Goal: Task Accomplishment & Management: Manage account settings

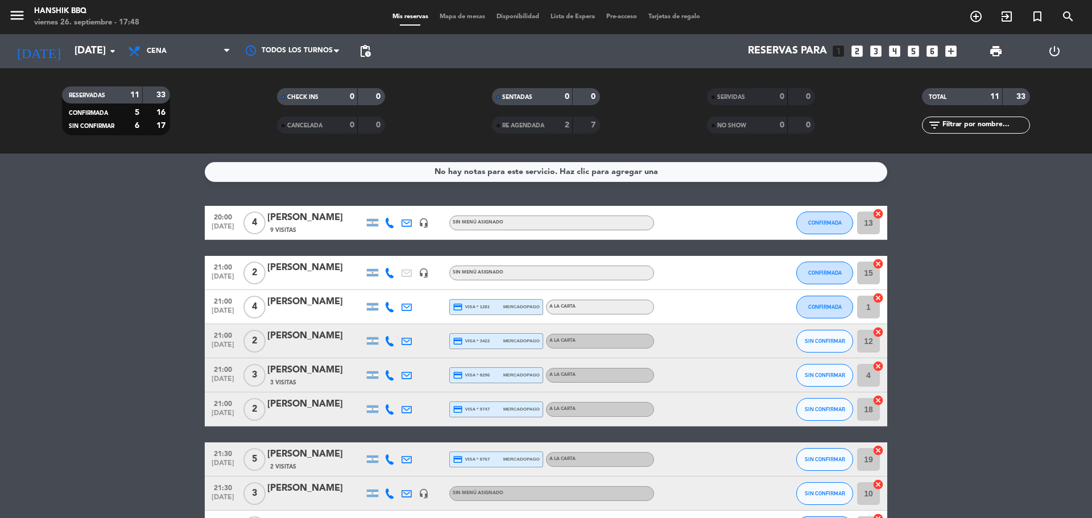
click at [391, 341] on icon at bounding box center [389, 341] width 10 height 10
click at [413, 320] on span at bounding box center [417, 322] width 9 height 9
click at [392, 376] on icon at bounding box center [389, 375] width 10 height 10
click at [415, 357] on span at bounding box center [417, 356] width 9 height 9
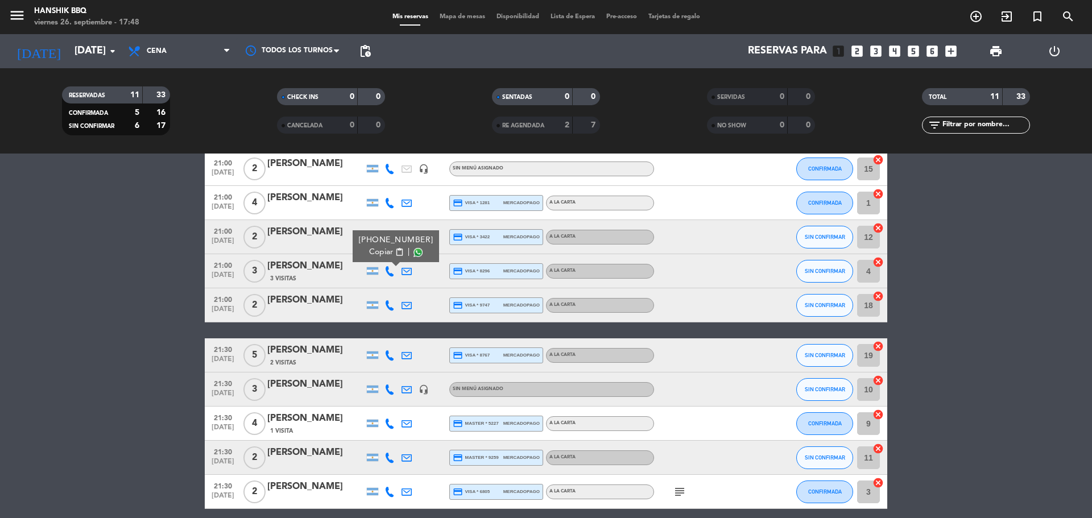
scroll to position [114, 0]
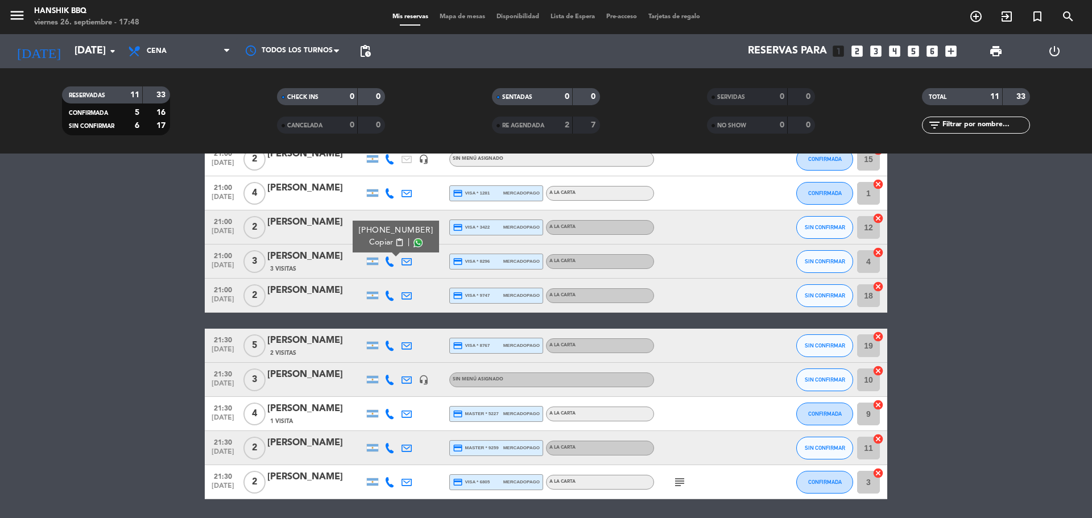
click at [390, 296] on icon at bounding box center [389, 296] width 10 height 10
click at [413, 278] on span at bounding box center [417, 276] width 9 height 9
click at [395, 347] on div at bounding box center [389, 346] width 17 height 34
click at [391, 341] on icon at bounding box center [389, 346] width 10 height 10
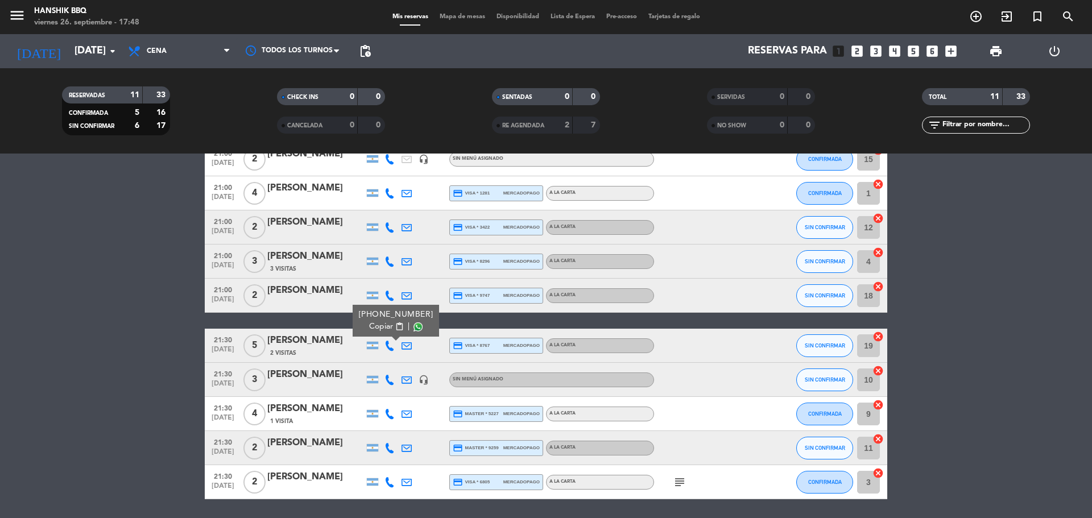
click at [413, 328] on span at bounding box center [417, 326] width 9 height 9
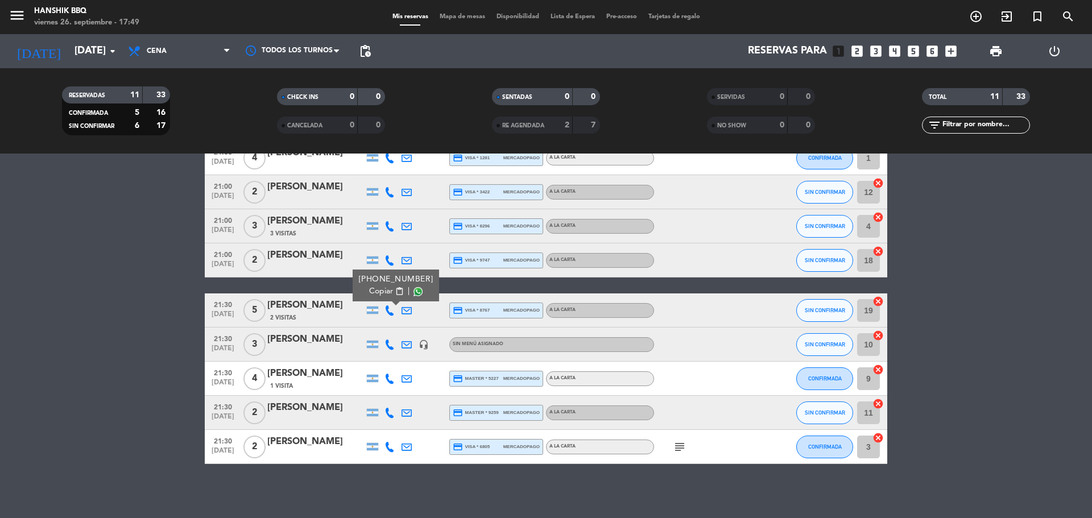
scroll to position [152, 0]
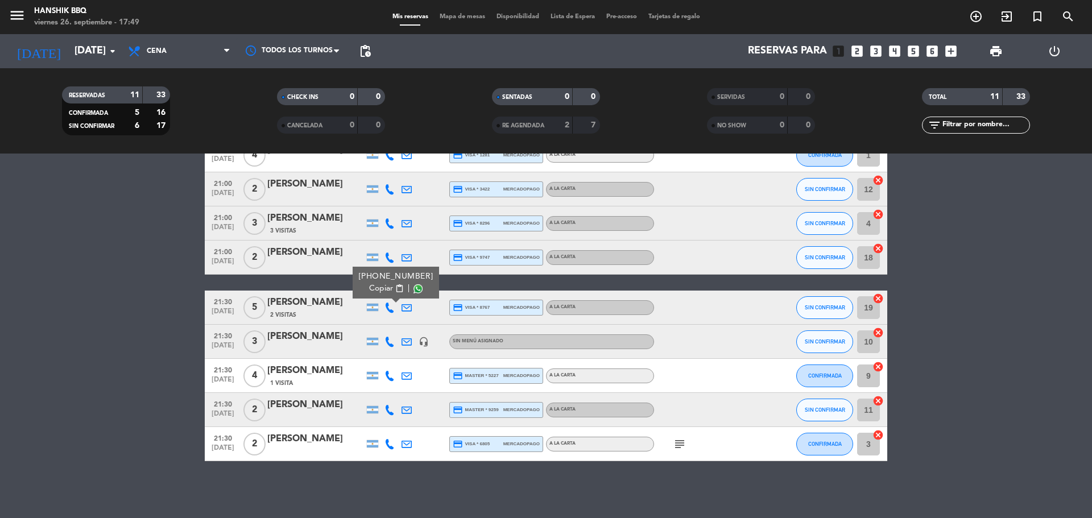
click at [391, 341] on icon at bounding box center [389, 342] width 10 height 10
click at [413, 325] on span at bounding box center [417, 322] width 9 height 9
drag, startPoint x: 387, startPoint y: 374, endPoint x: 399, endPoint y: 367, distance: 13.8
click at [388, 374] on icon at bounding box center [389, 376] width 10 height 10
click at [407, 359] on div "Copiar content_paste |" at bounding box center [396, 357] width 74 height 12
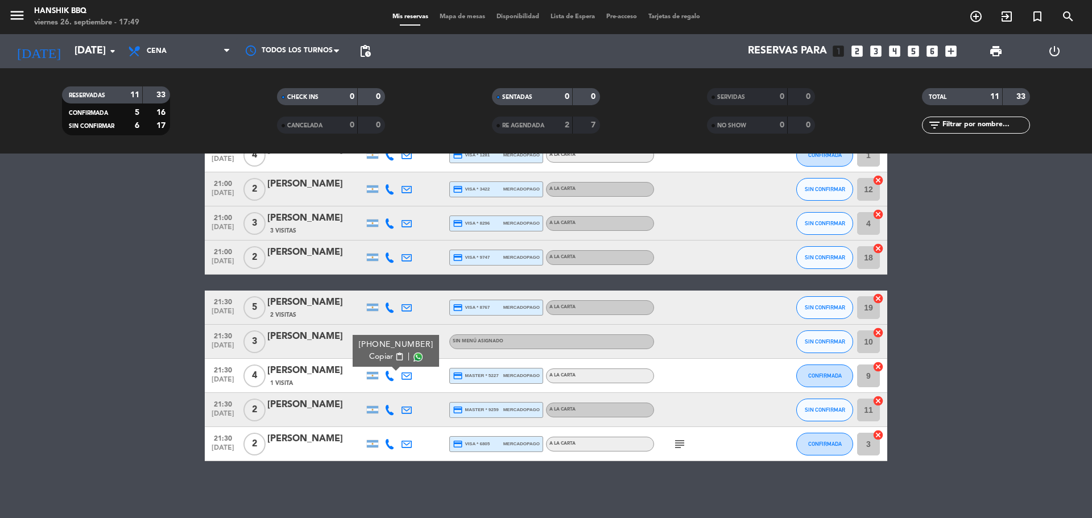
click at [407, 359] on div "Copiar content_paste |" at bounding box center [396, 357] width 74 height 12
click at [413, 358] on span at bounding box center [417, 357] width 9 height 9
click at [388, 412] on icon at bounding box center [389, 410] width 10 height 10
click at [417, 387] on div "Copiar content_paste |" at bounding box center [396, 391] width 74 height 12
click at [413, 388] on span at bounding box center [417, 391] width 9 height 9
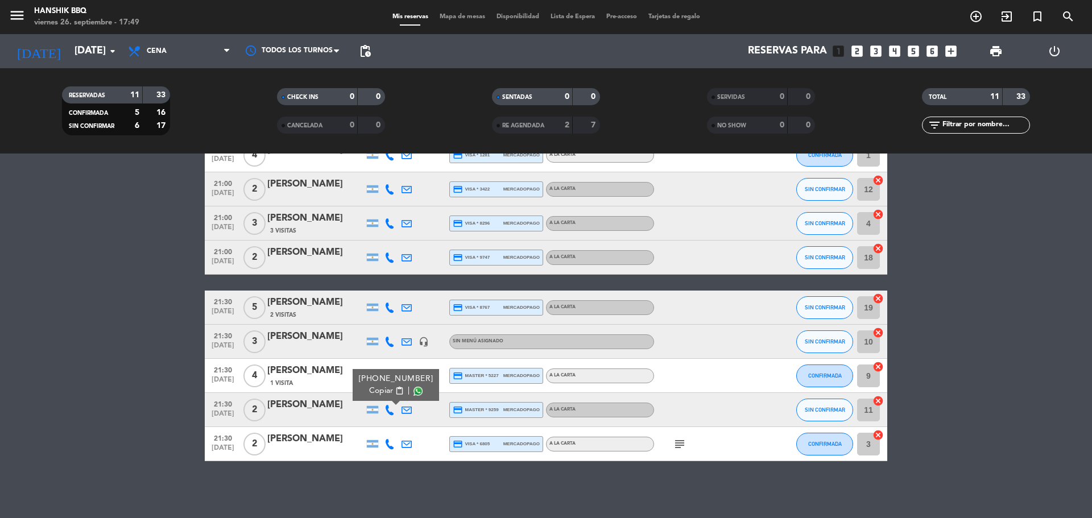
click at [386, 446] on icon at bounding box center [389, 444] width 10 height 10
click at [413, 421] on span at bounding box center [417, 425] width 9 height 9
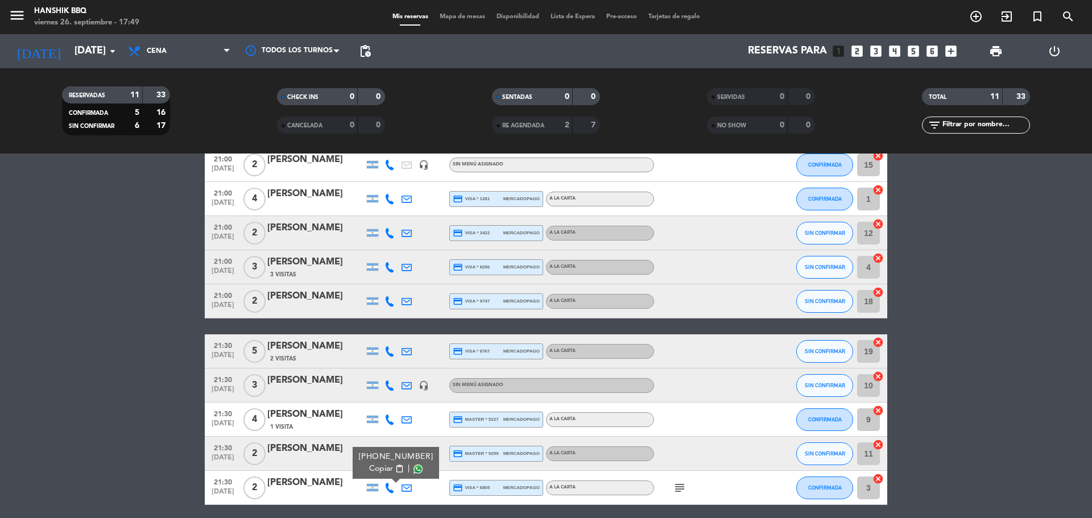
scroll to position [0, 0]
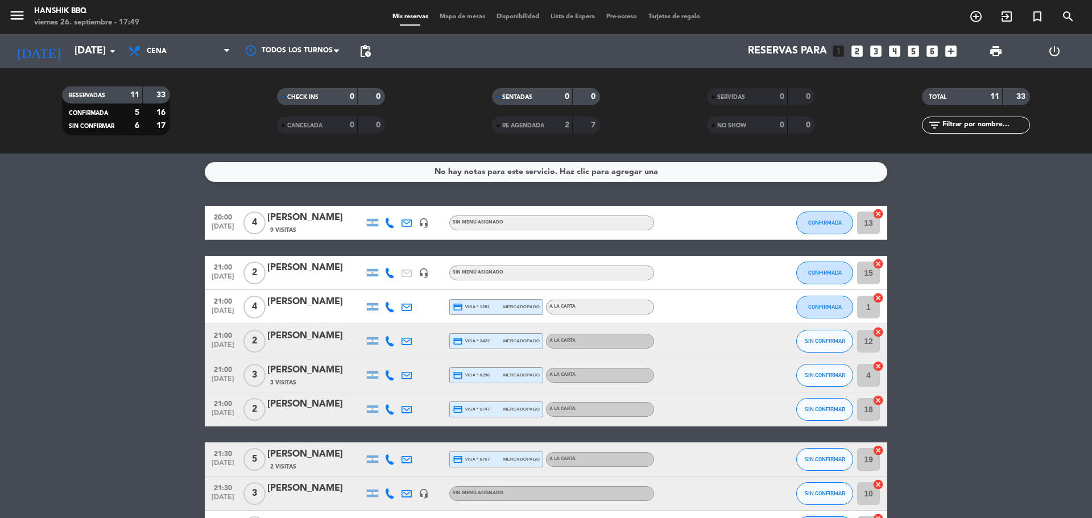
click at [101, 349] on bookings-row "20:00 [DATE] 4 [PERSON_NAME] Ro 9 Visitas headset_mic Sin menú asignado CONFIRM…" at bounding box center [546, 409] width 1092 height 407
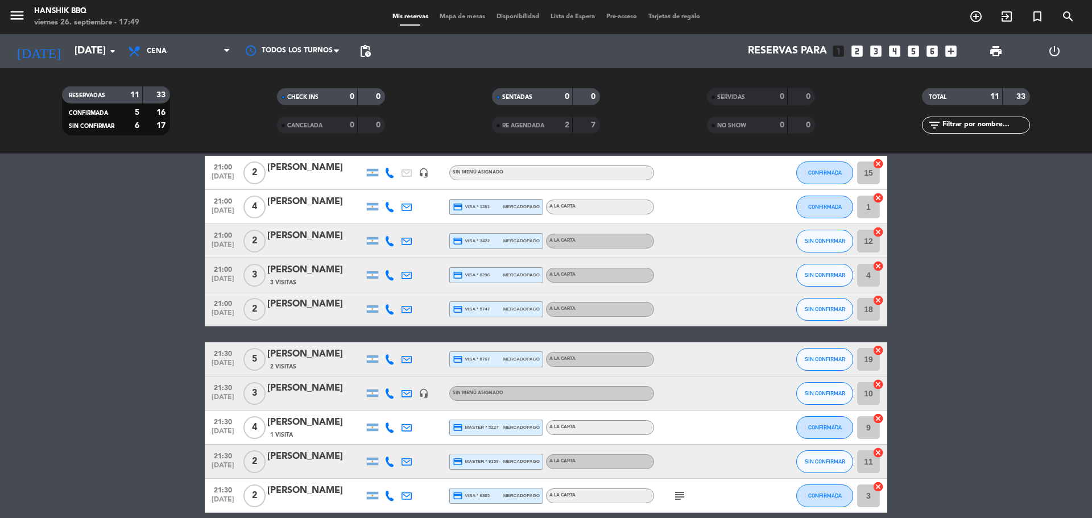
scroll to position [114, 0]
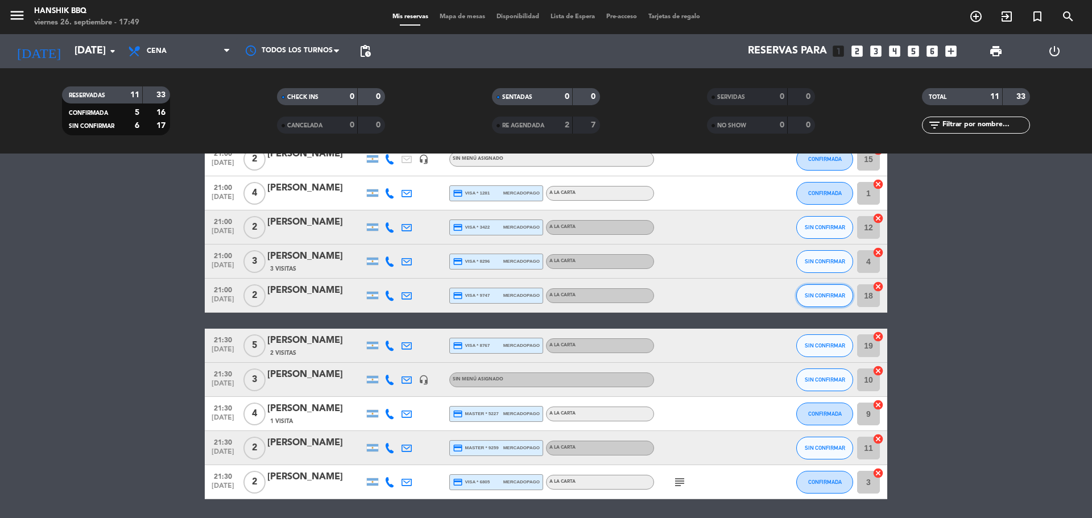
click at [800, 297] on button "SIN CONFIRMAR" at bounding box center [824, 295] width 57 height 23
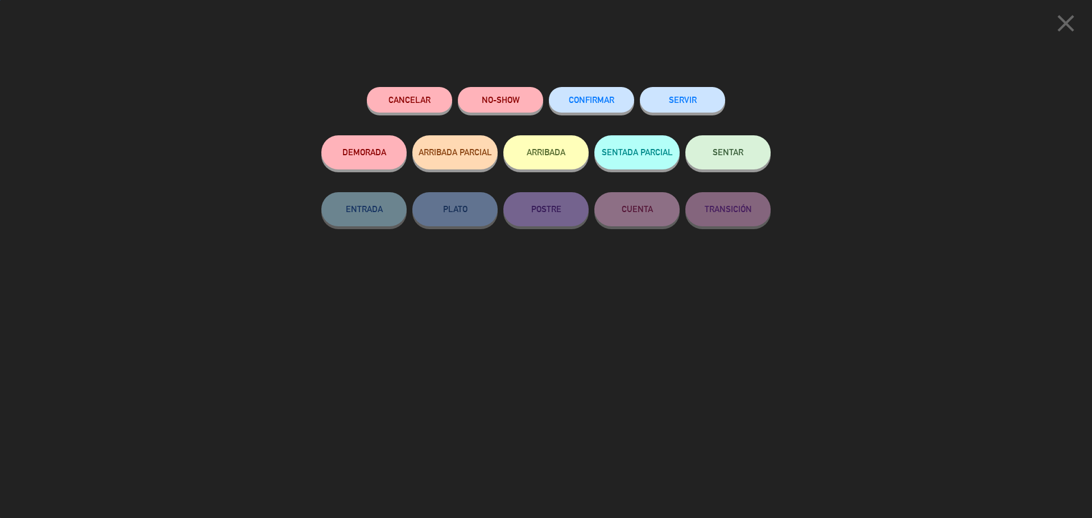
click at [593, 102] on span "CONFIRMAR" at bounding box center [591, 100] width 45 height 10
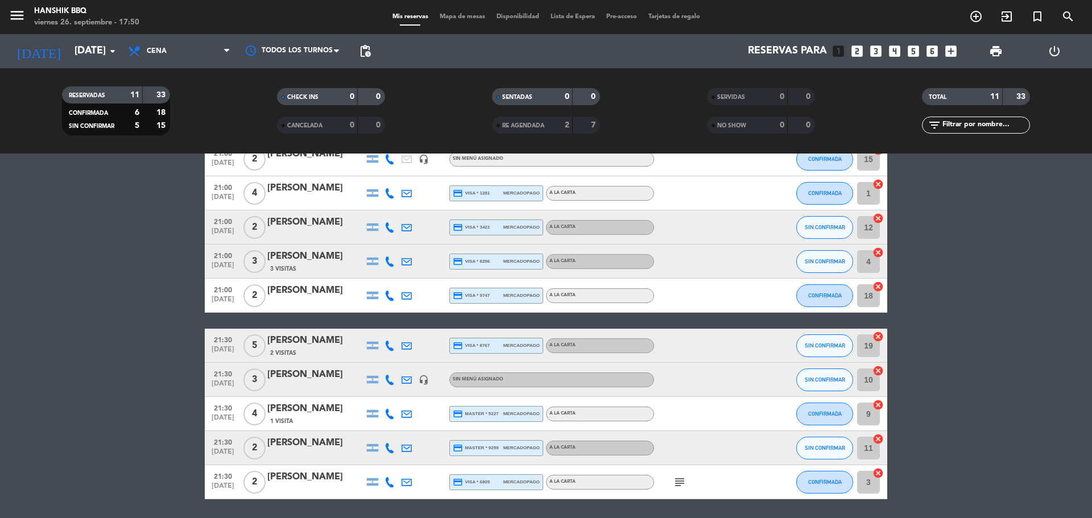
click at [76, 375] on bookings-row "20:00 [DATE] 4 [PERSON_NAME] Ro 9 Visitas headset_mic Sin menú asignado CONFIRM…" at bounding box center [546, 295] width 1092 height 407
click at [826, 234] on button "SIN CONFIRMAR" at bounding box center [824, 227] width 57 height 23
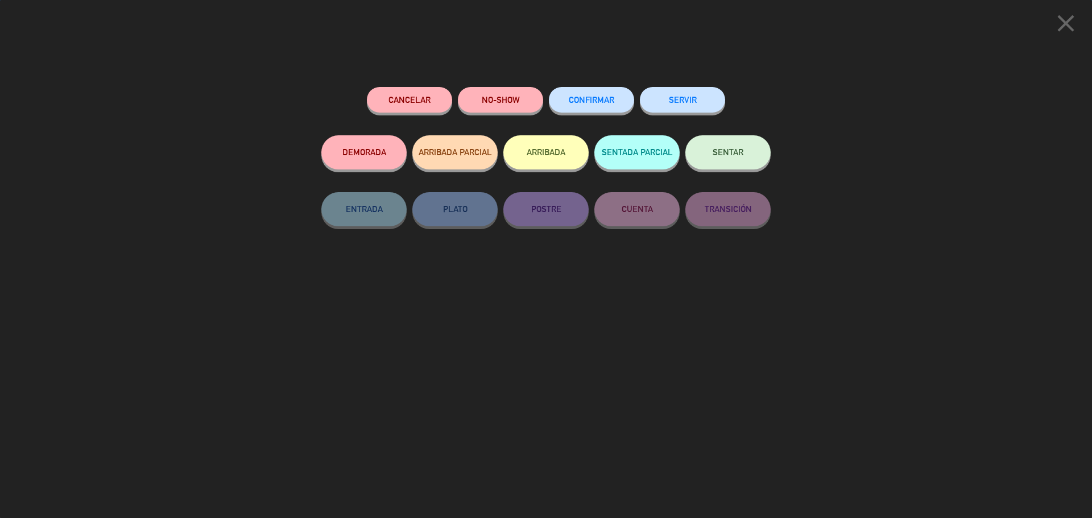
click at [589, 98] on span "CONFIRMAR" at bounding box center [591, 100] width 45 height 10
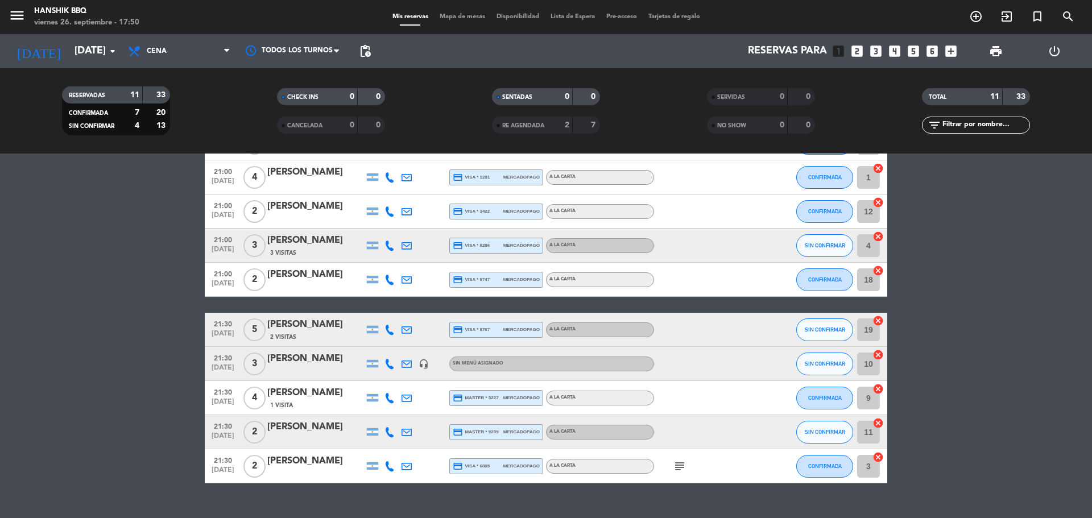
scroll to position [152, 0]
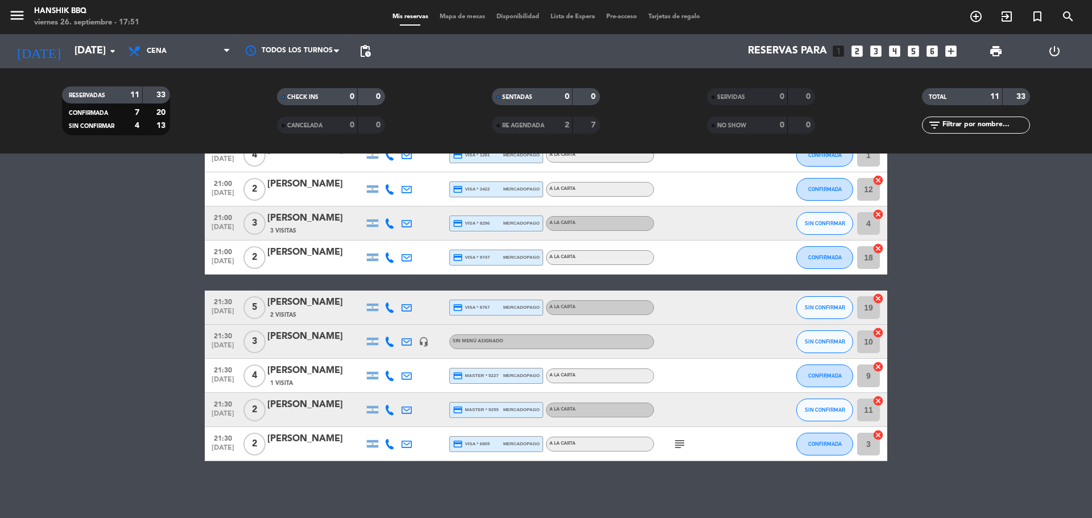
click at [45, 320] on bookings-row "20:00 [DATE] 4 [PERSON_NAME] Ro 9 Visitas headset_mic Sin menú asignado CONFIRM…" at bounding box center [546, 257] width 1092 height 407
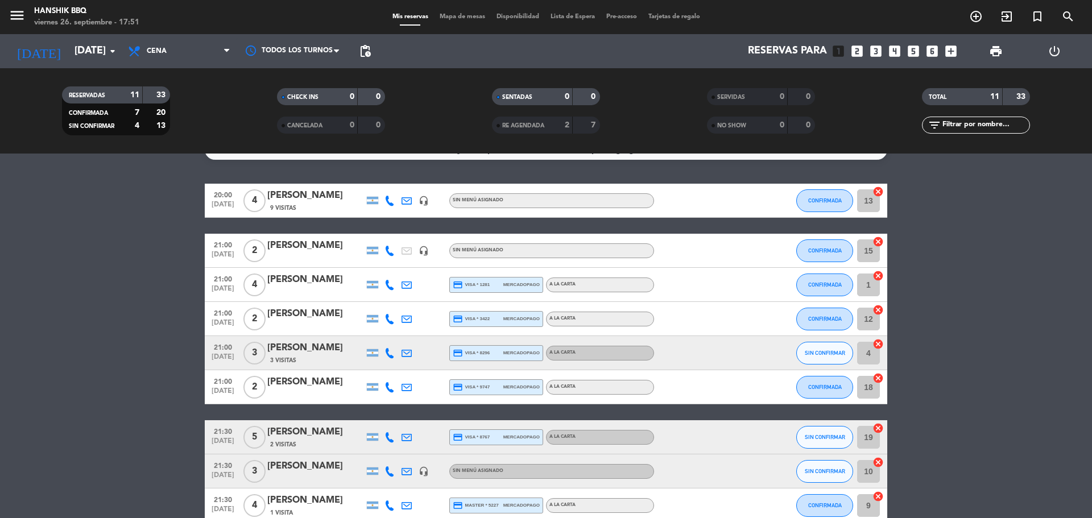
scroll to position [0, 0]
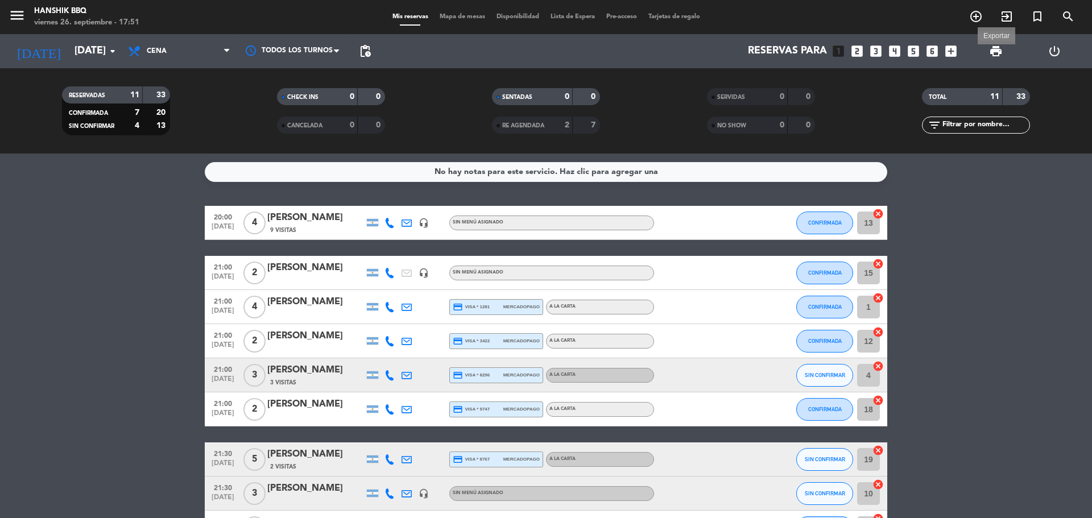
click at [998, 55] on span "print" at bounding box center [996, 51] width 14 height 14
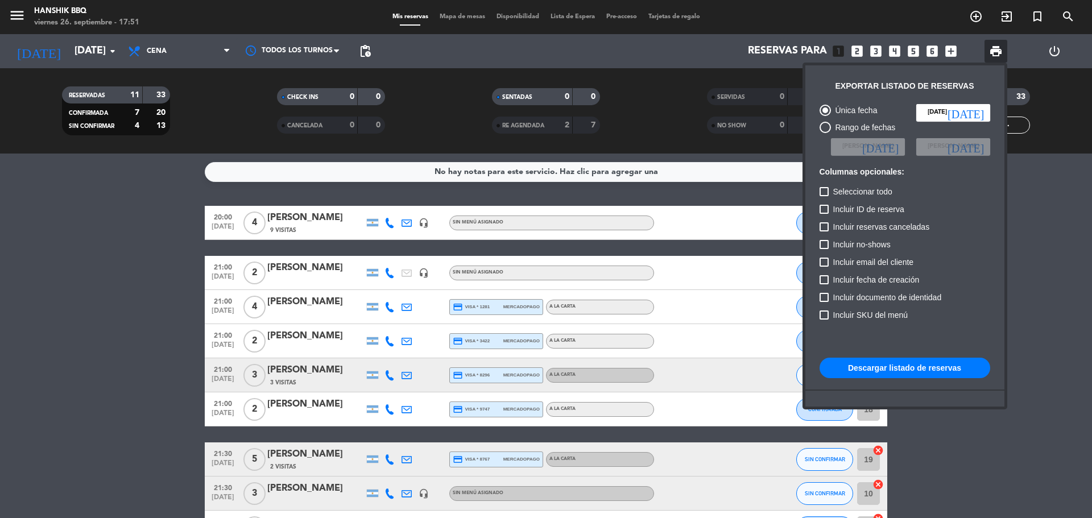
click at [845, 363] on button "Descargar listado de reservas" at bounding box center [904, 368] width 171 height 20
drag, startPoint x: 34, startPoint y: 300, endPoint x: 25, endPoint y: 297, distance: 9.0
click at [29, 299] on div at bounding box center [546, 259] width 1092 height 518
